Goal: Task Accomplishment & Management: Manage account settings

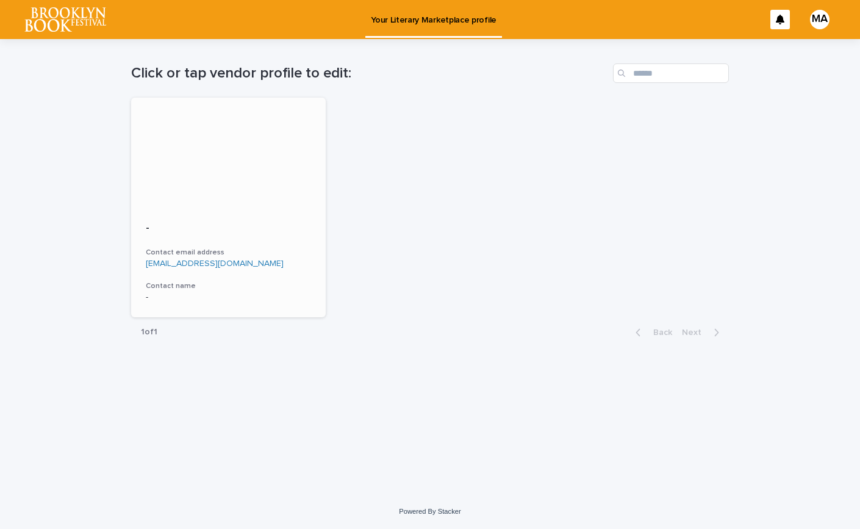
click at [224, 211] on div "- Contact email address [EMAIL_ADDRESS][DOMAIN_NAME] Contact name -" at bounding box center [228, 262] width 195 height 110
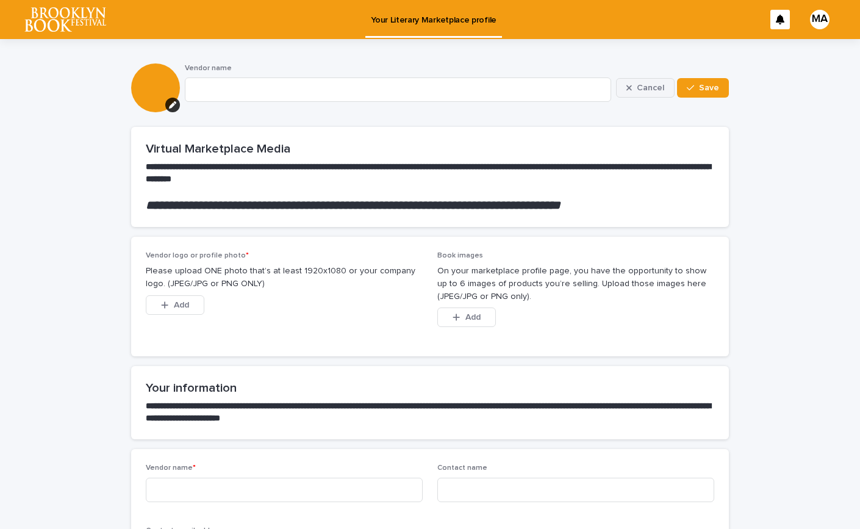
click at [652, 91] on span "Cancel" at bounding box center [650, 88] width 27 height 9
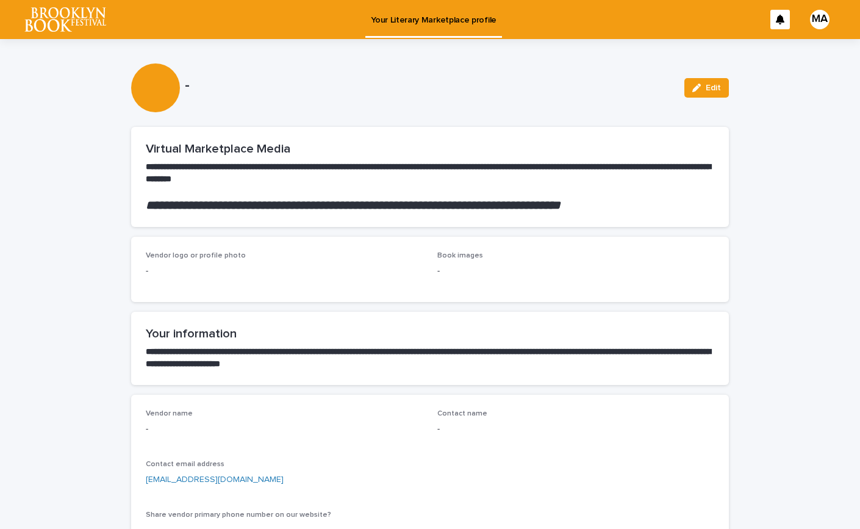
click at [394, 17] on p "Your Literary Marketplace profile" at bounding box center [434, 13] width 126 height 26
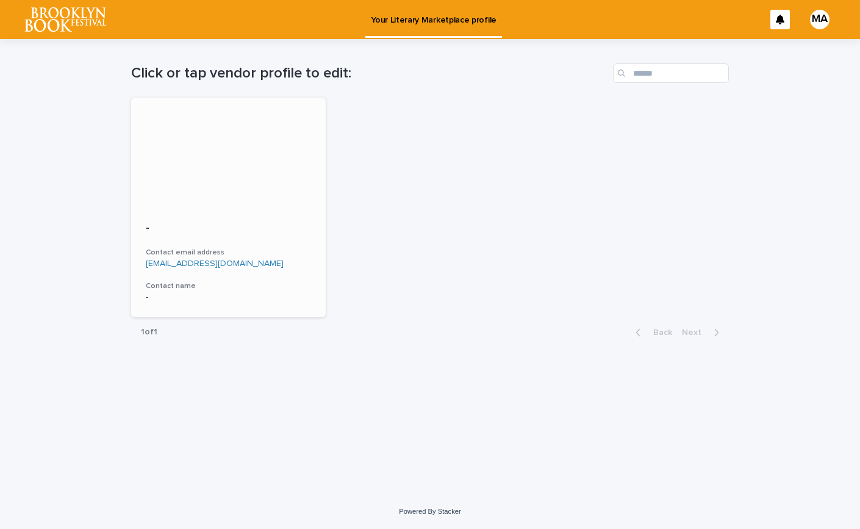
click at [233, 186] on div at bounding box center [228, 153] width 195 height 110
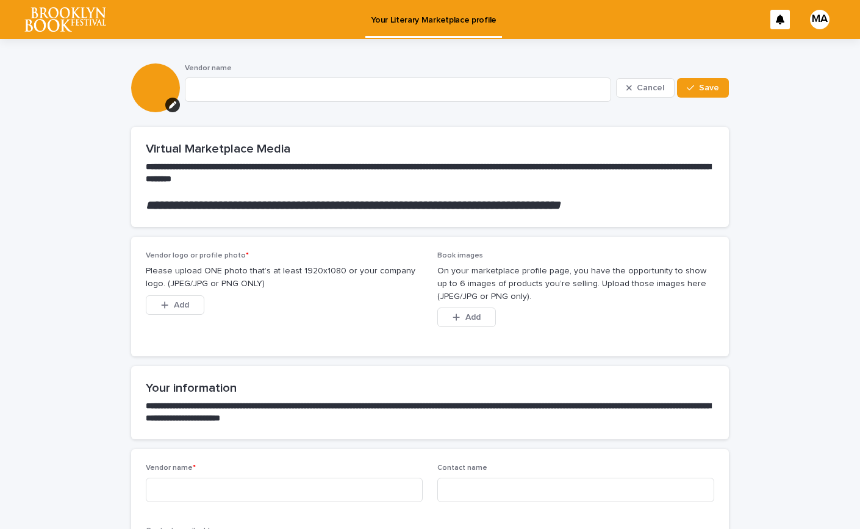
click at [778, 18] on icon at bounding box center [780, 20] width 9 height 10
click at [474, 21] on p "Your Literary Marketplace profile" at bounding box center [434, 13] width 126 height 26
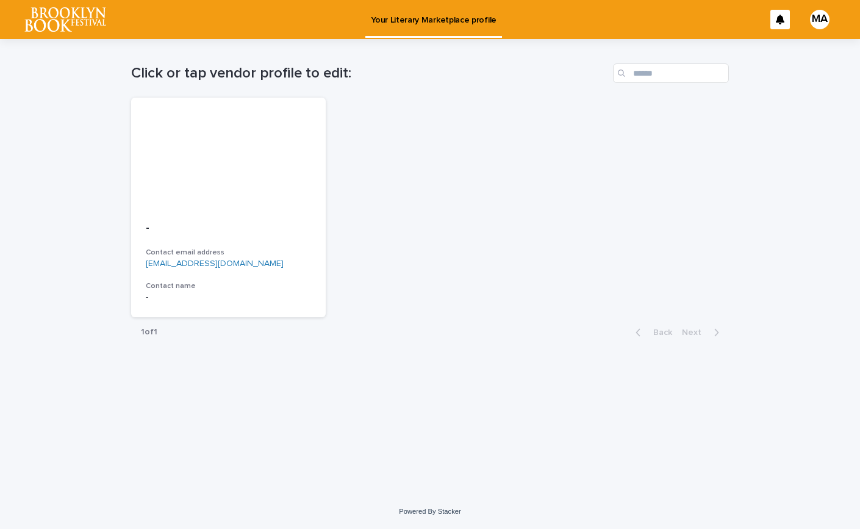
click at [821, 16] on div "MA" at bounding box center [820, 20] width 20 height 20
click at [796, 51] on p "Log Out" at bounding box center [808, 51] width 77 height 21
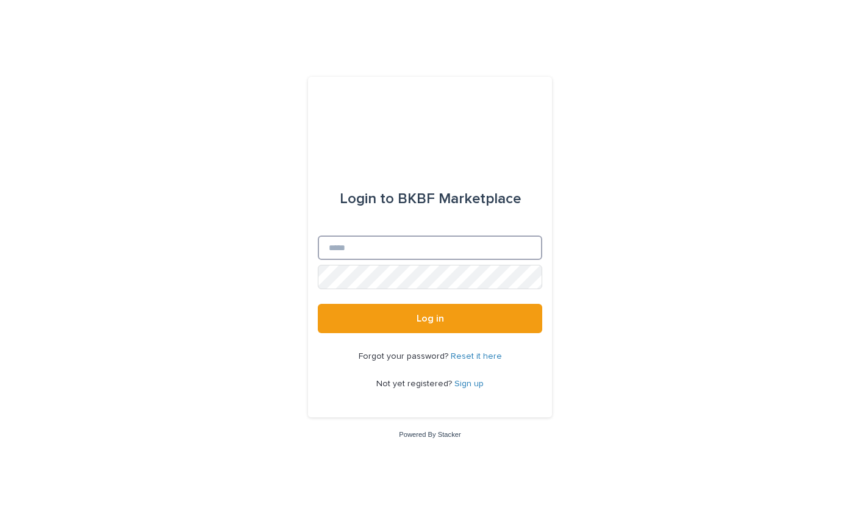
type input "**********"
